Goal: Task Accomplishment & Management: Use online tool/utility

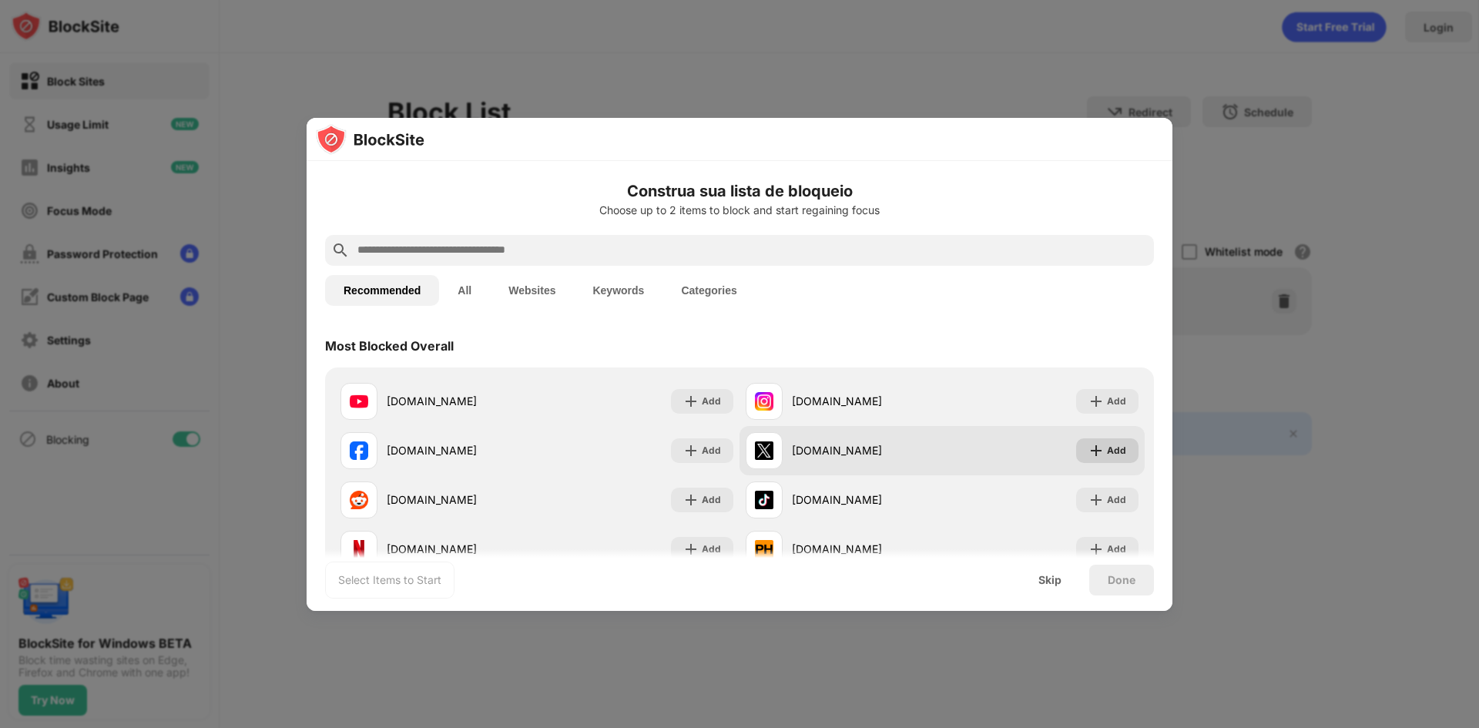
click at [1107, 450] on div "Add" at bounding box center [1116, 450] width 19 height 15
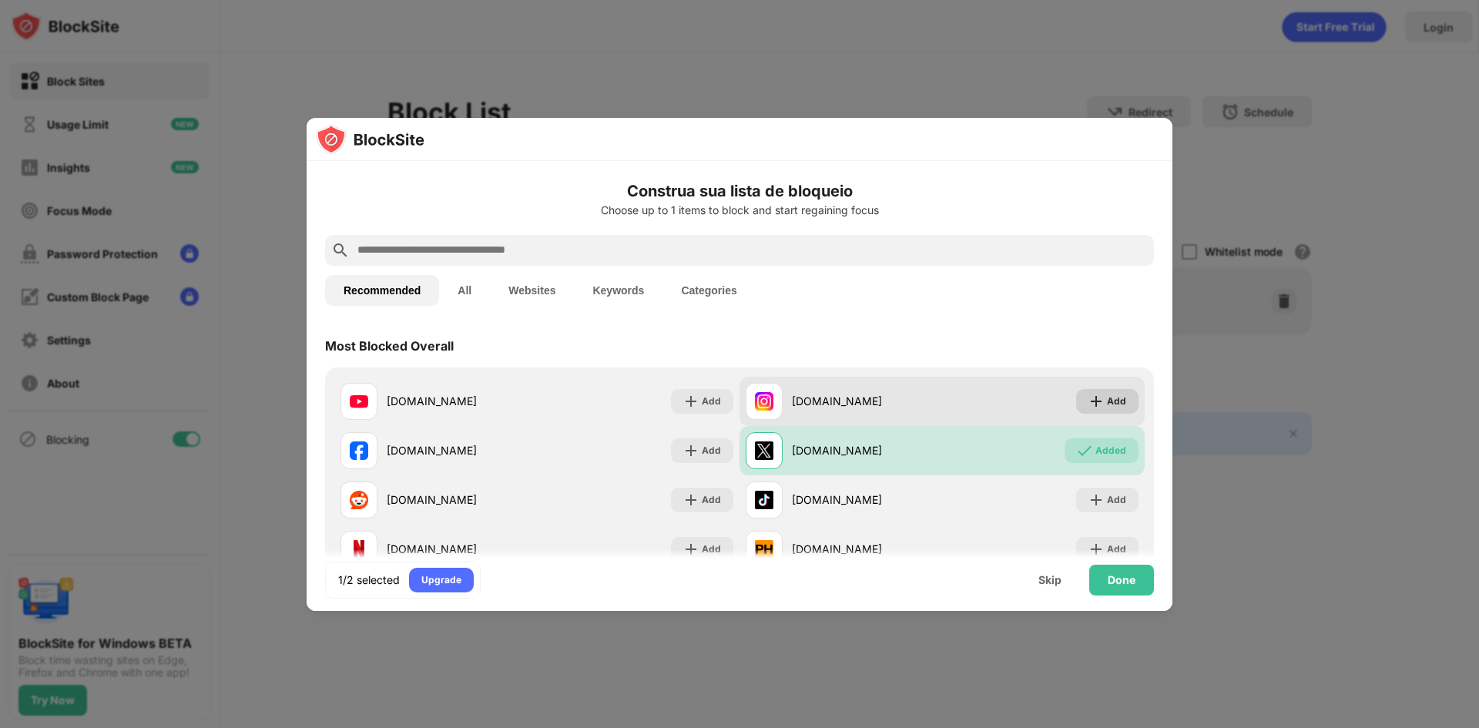
click at [1112, 398] on div "Add" at bounding box center [1116, 401] width 19 height 15
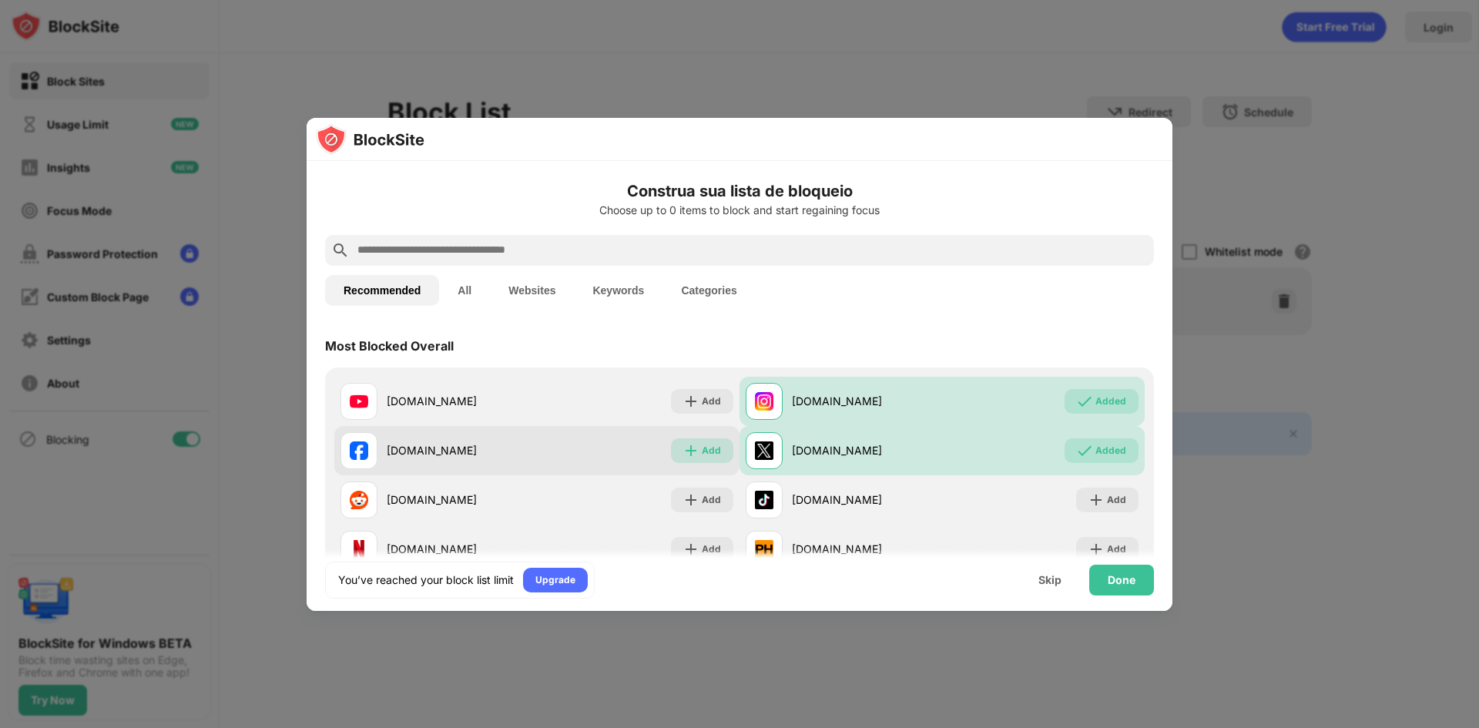
click at [685, 447] on img at bounding box center [690, 450] width 15 height 15
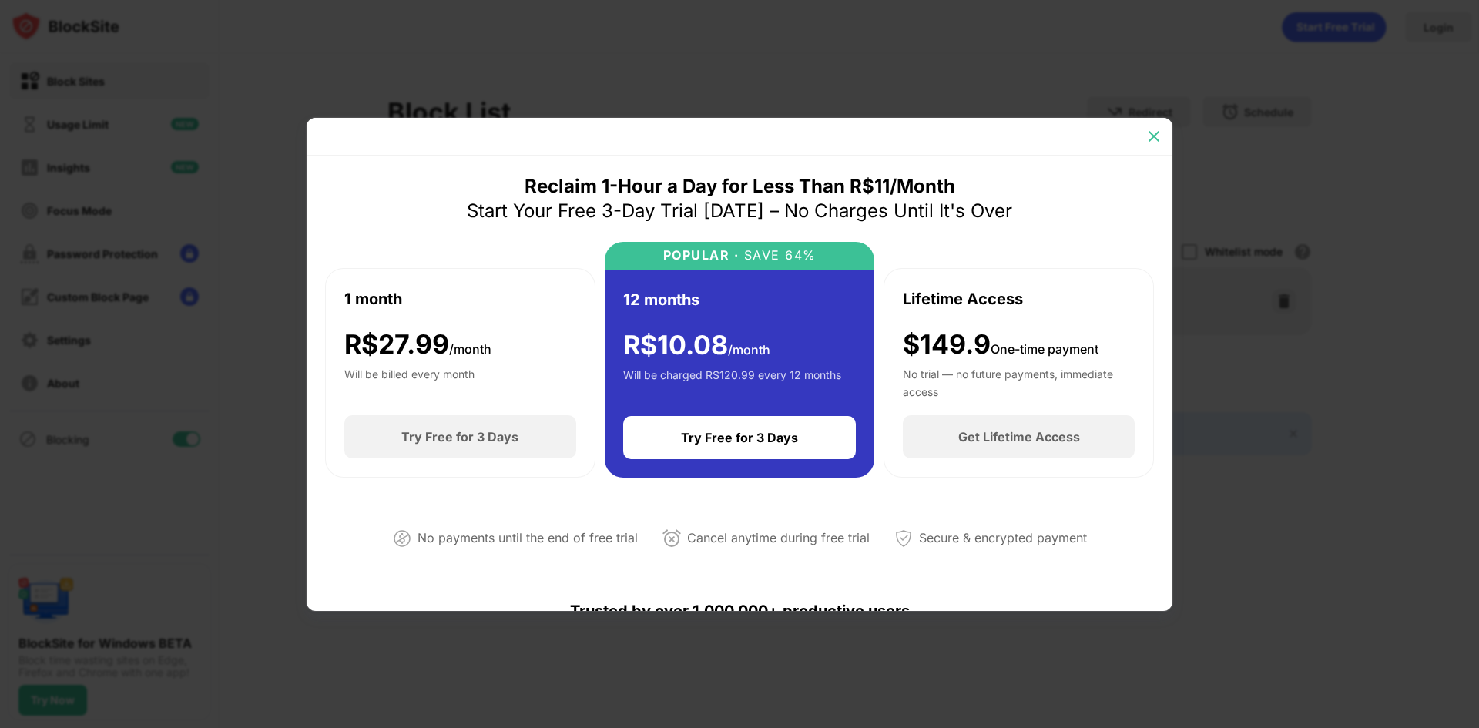
click at [1152, 129] on img at bounding box center [1153, 136] width 15 height 15
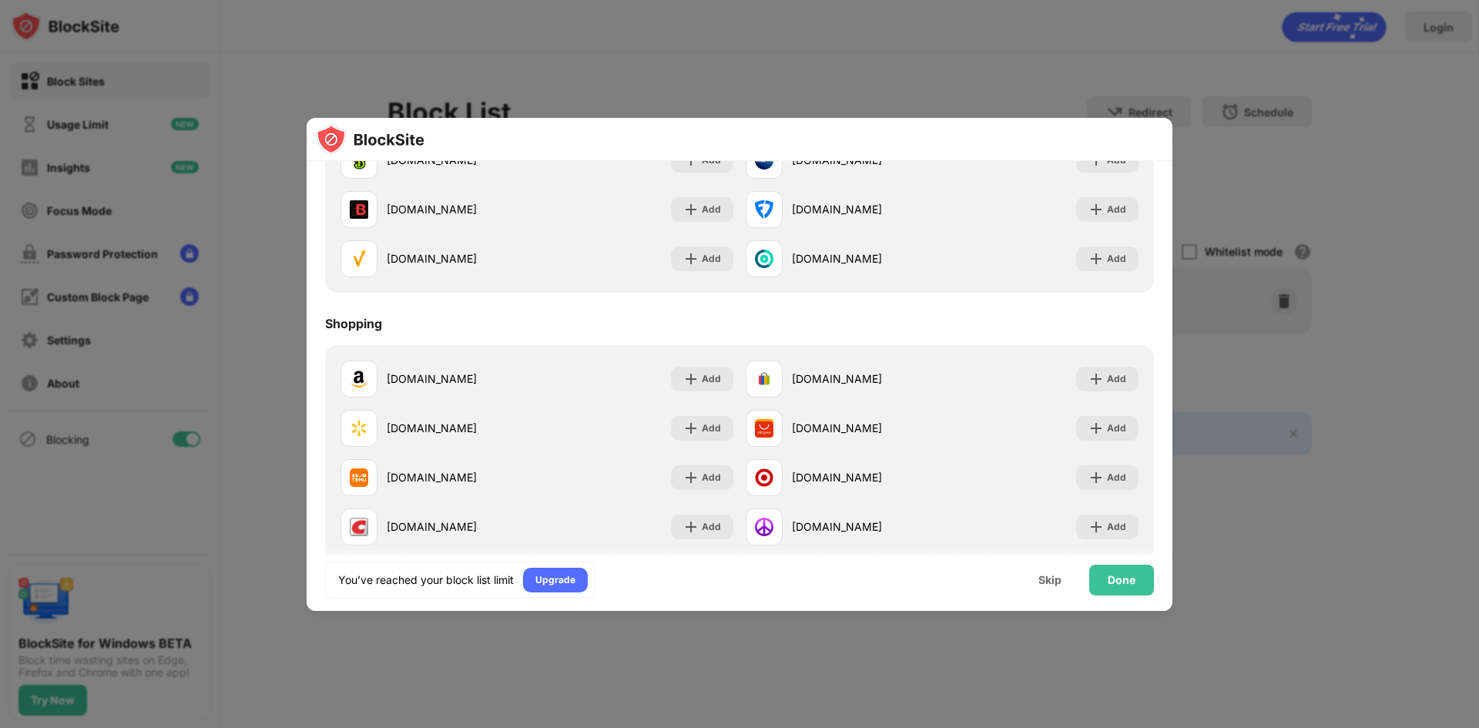
scroll to position [1659, 0]
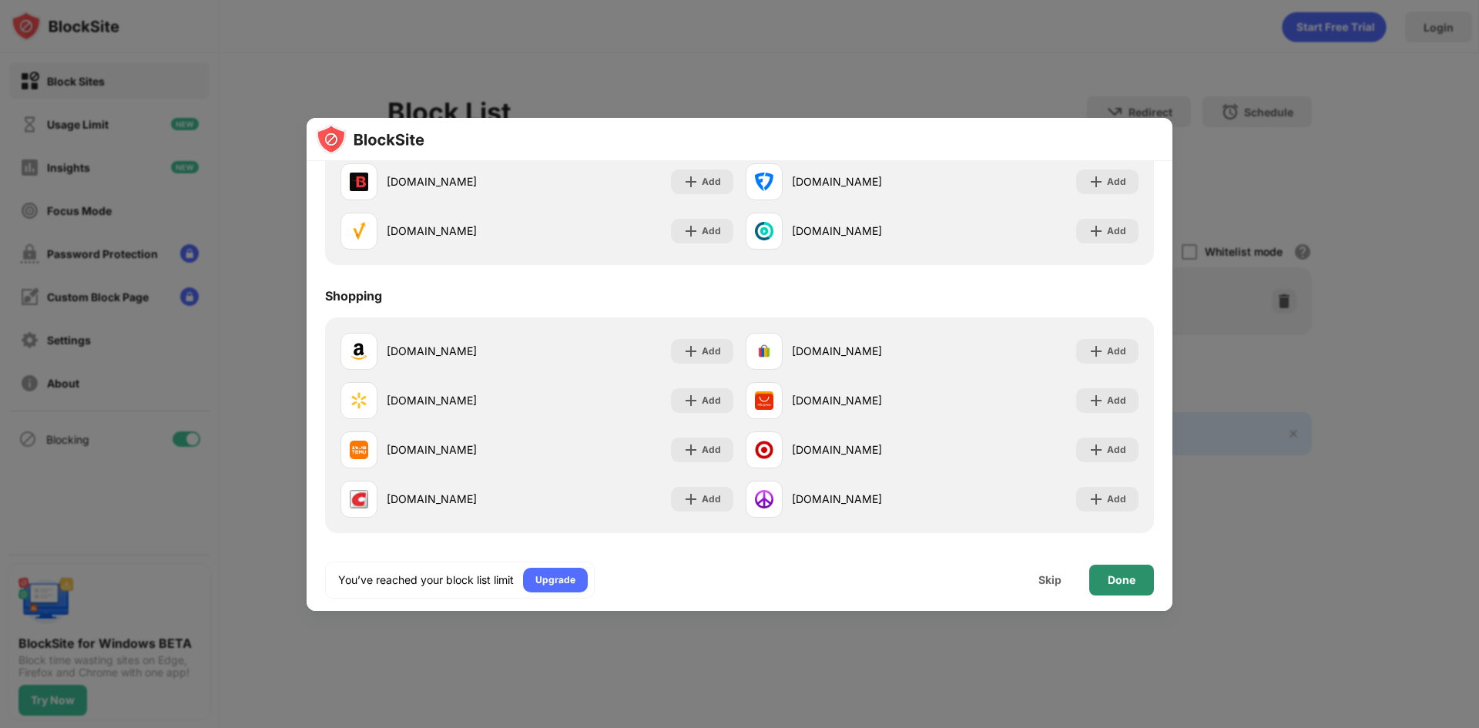
click at [1107, 584] on div "Done" at bounding box center [1121, 580] width 65 height 31
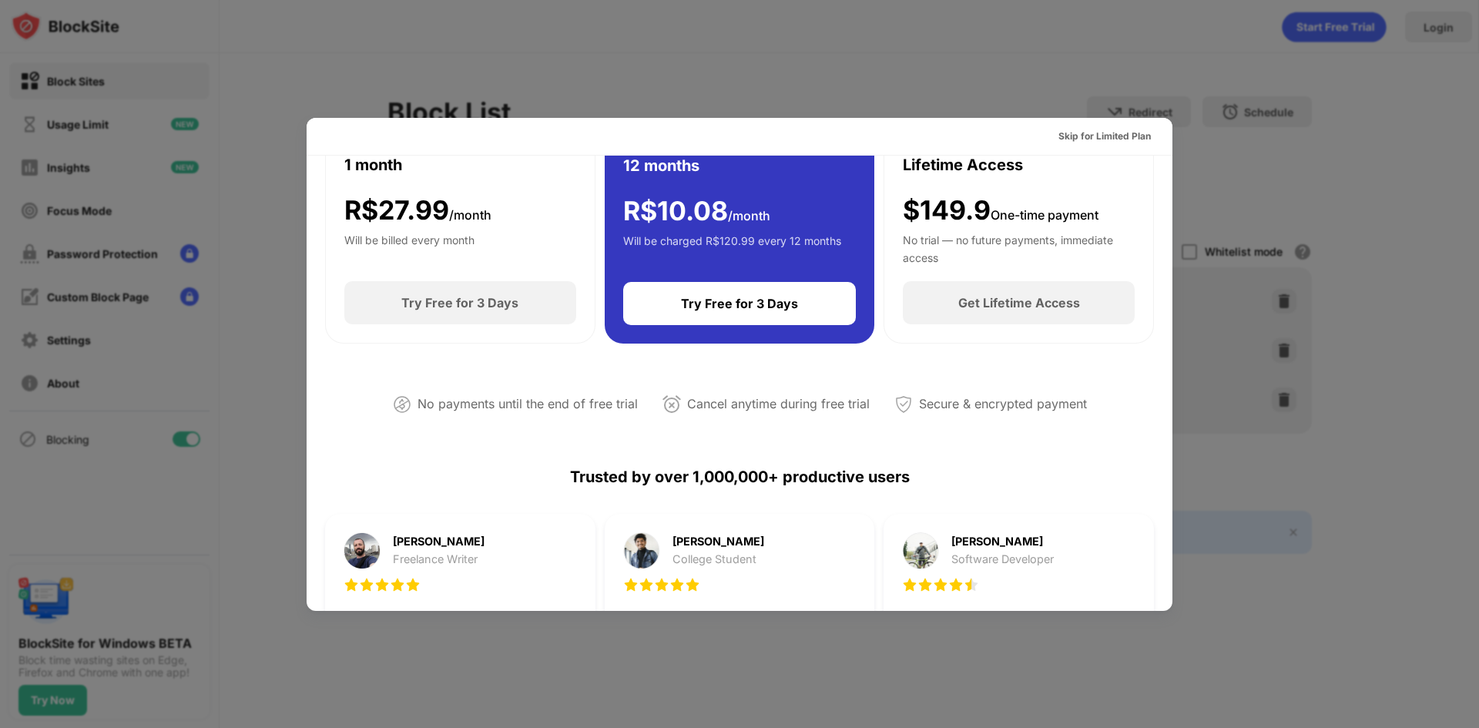
scroll to position [0, 0]
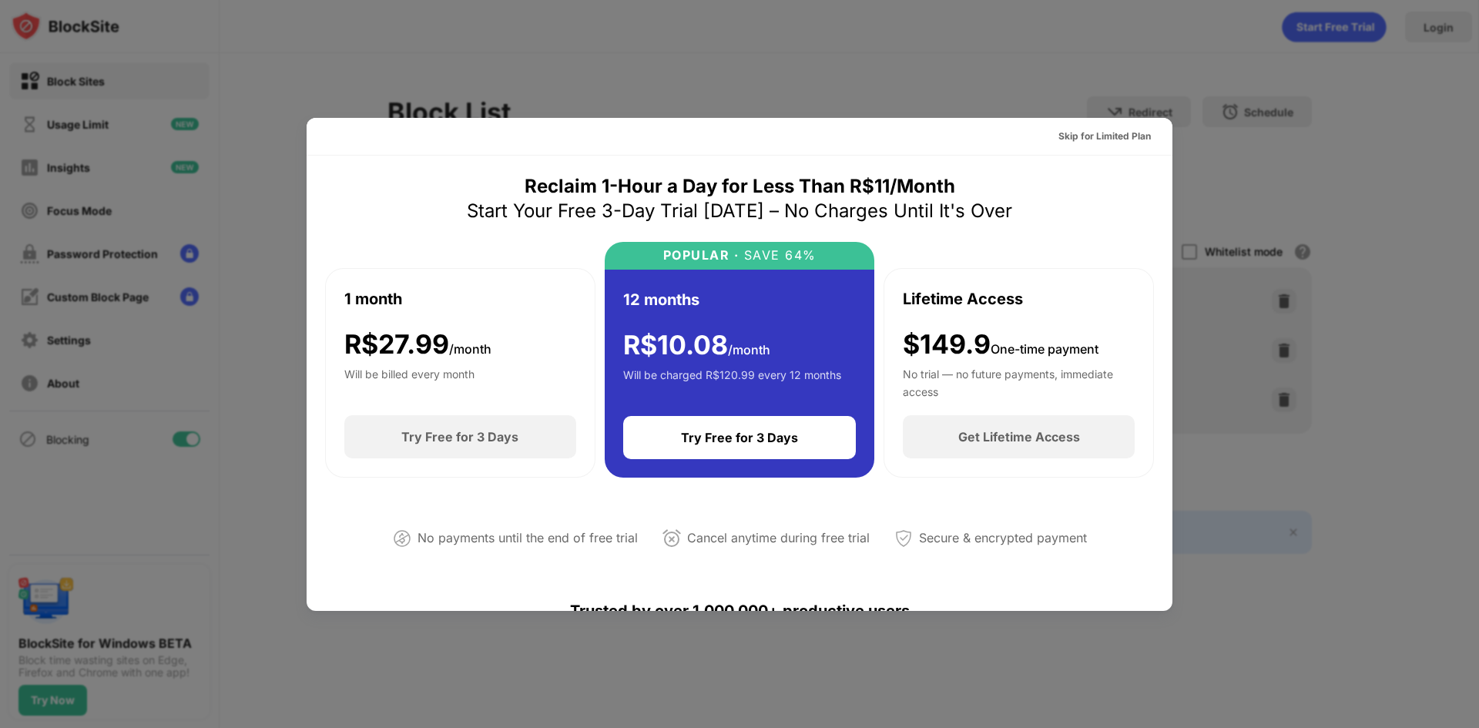
click at [1364, 193] on div at bounding box center [739, 364] width 1479 height 728
click at [947, 65] on div at bounding box center [739, 364] width 1479 height 728
click at [1094, 136] on div "Skip for Limited Plan" at bounding box center [1104, 136] width 92 height 15
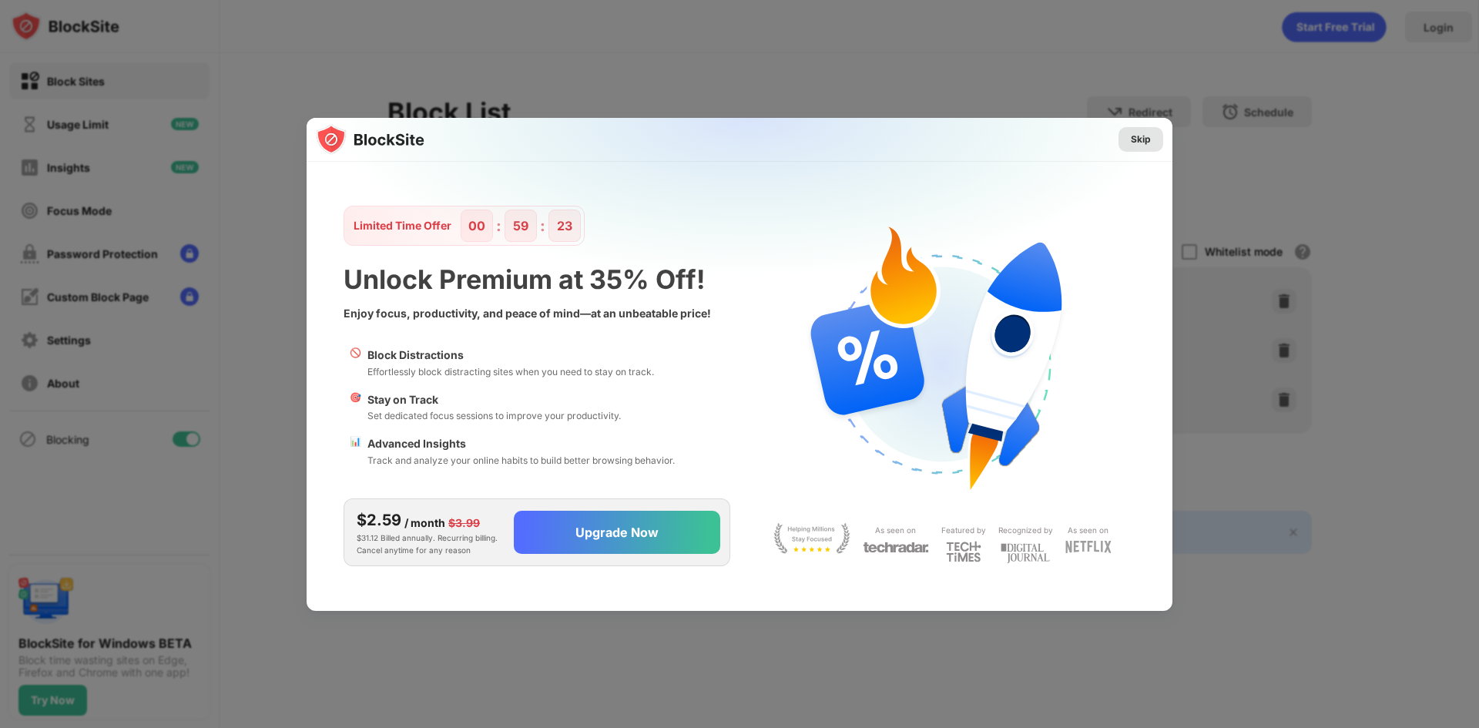
click at [1139, 143] on div "Skip" at bounding box center [1141, 139] width 20 height 15
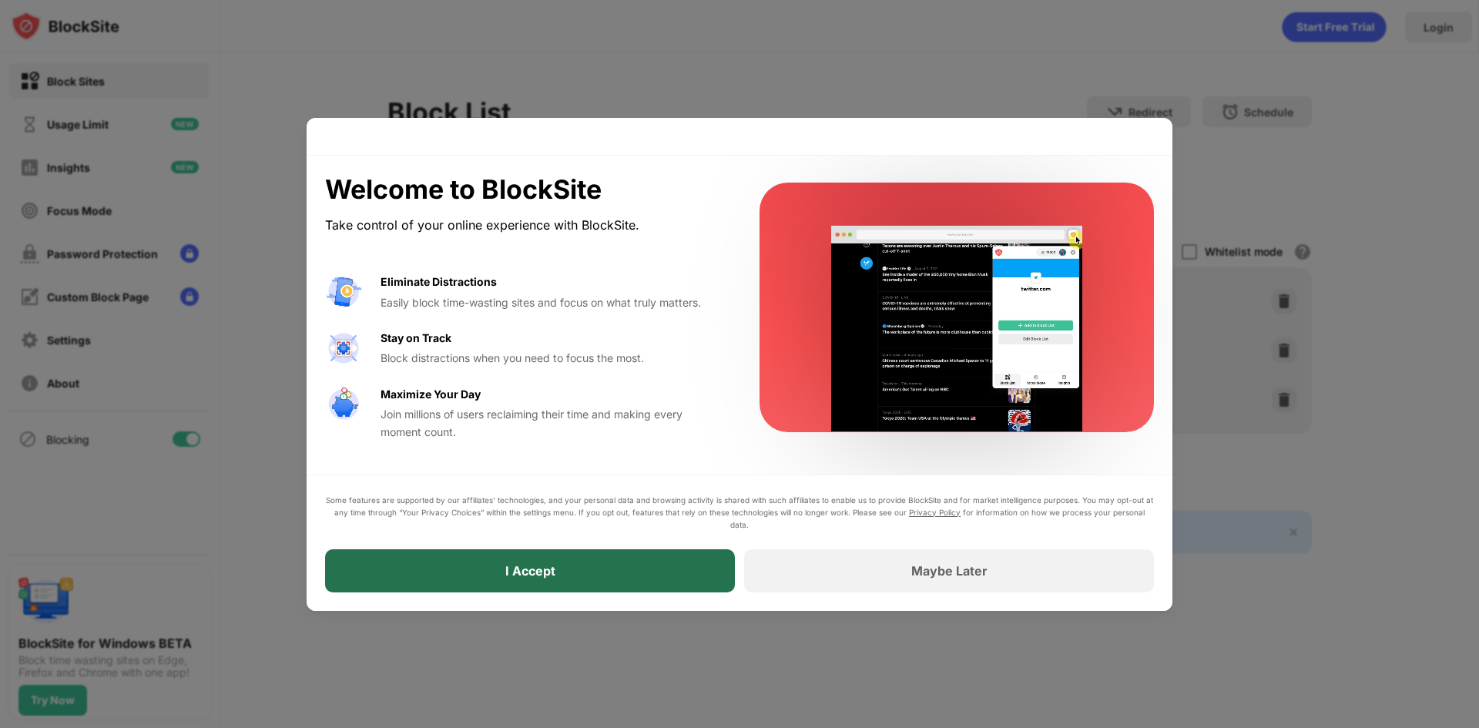
click at [666, 570] on div "I Accept" at bounding box center [530, 570] width 410 height 43
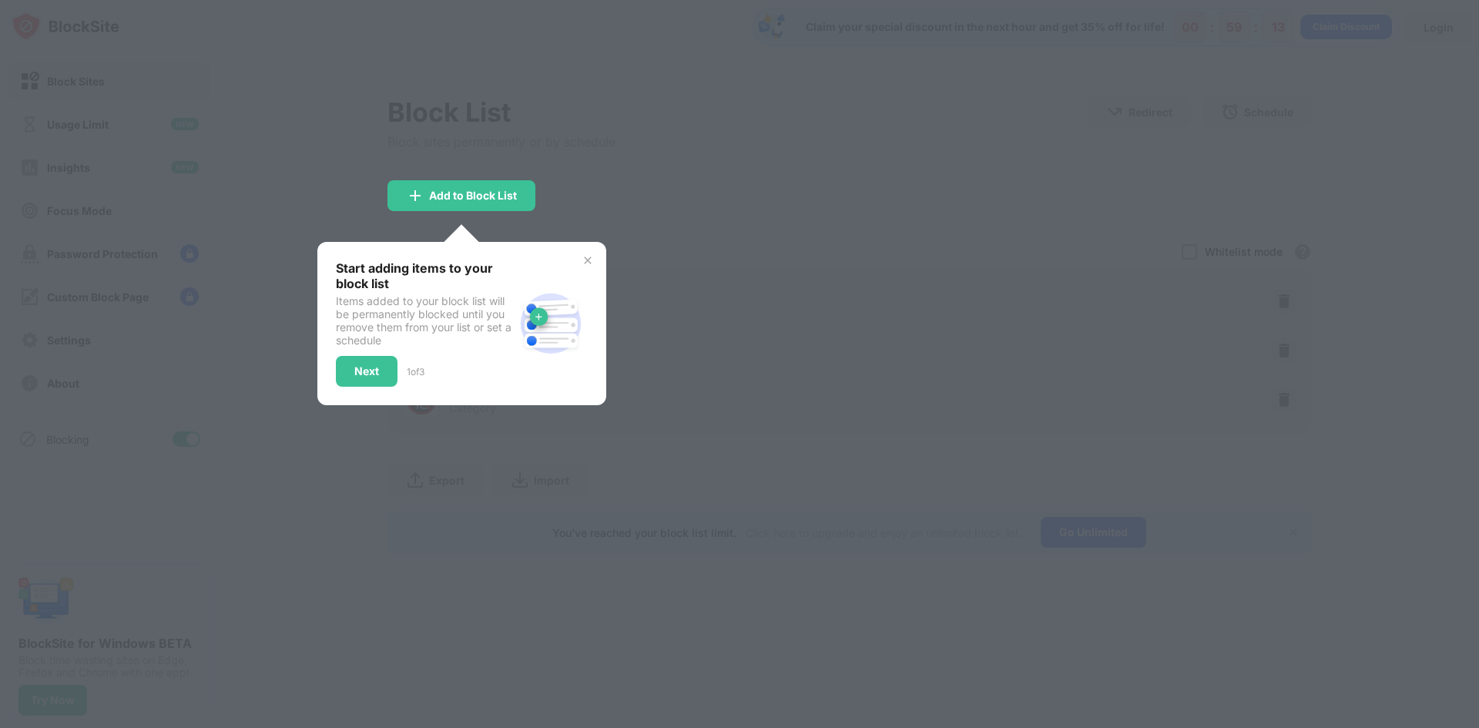
click at [810, 247] on div at bounding box center [739, 364] width 1479 height 728
click at [741, 141] on div at bounding box center [739, 364] width 1479 height 728
click at [585, 261] on img at bounding box center [588, 260] width 12 height 12
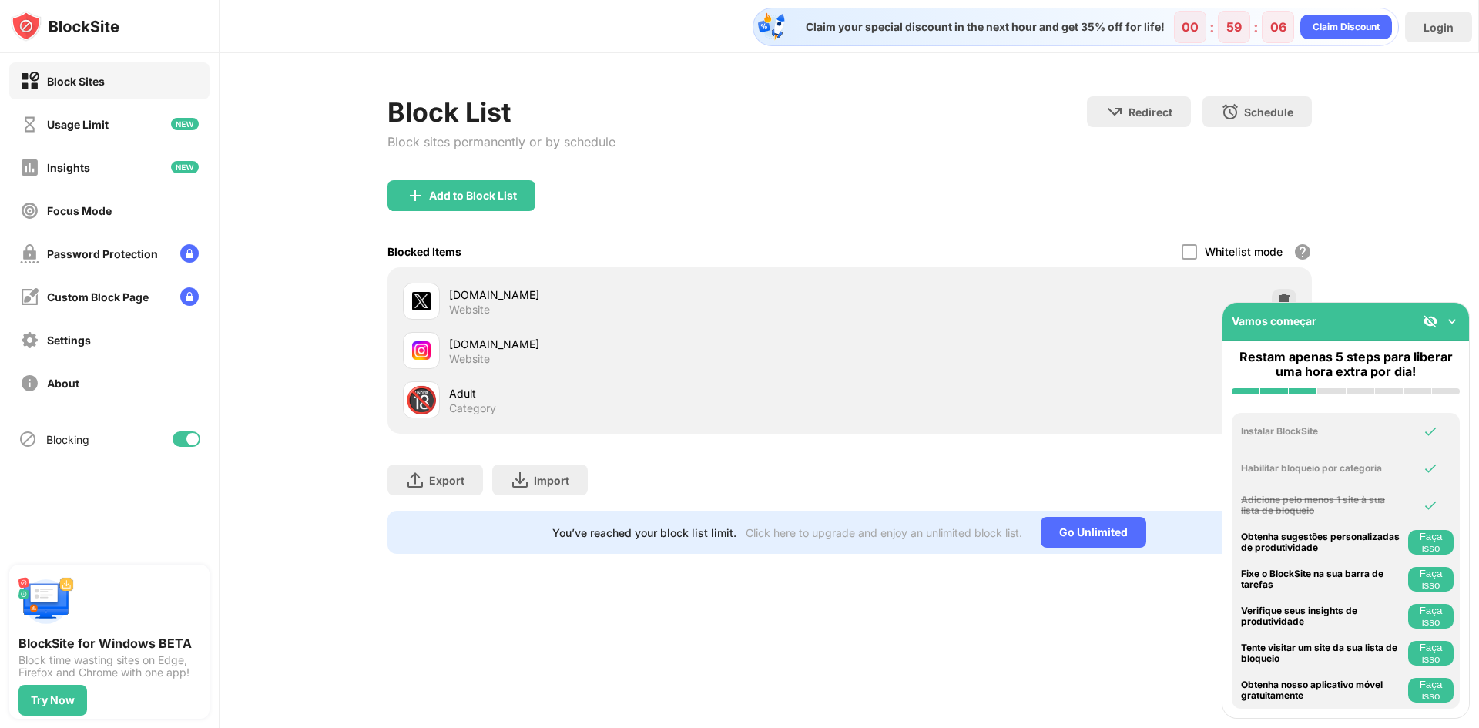
click at [1451, 320] on img at bounding box center [1451, 321] width 15 height 15
